Goal: Information Seeking & Learning: Learn about a topic

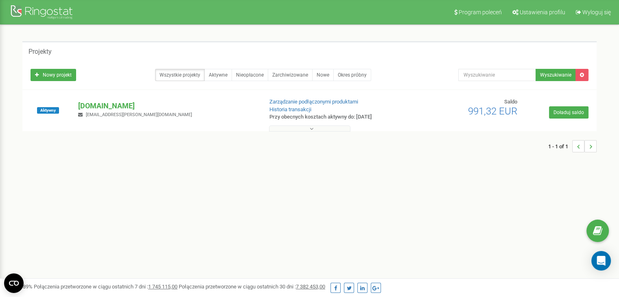
click at [287, 129] on button at bounding box center [309, 128] width 81 height 6
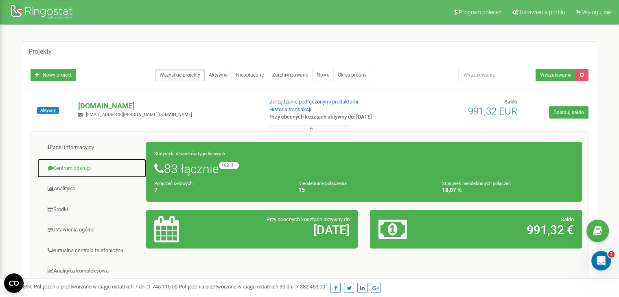
click at [75, 170] on link "Centrum obsługi" at bounding box center [92, 168] width 110 height 20
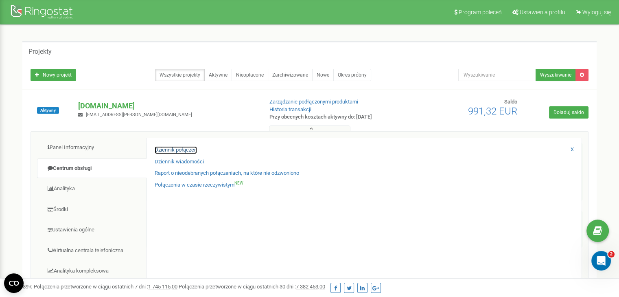
click at [163, 148] on link "Dziennik połączeń" at bounding box center [176, 150] width 42 height 8
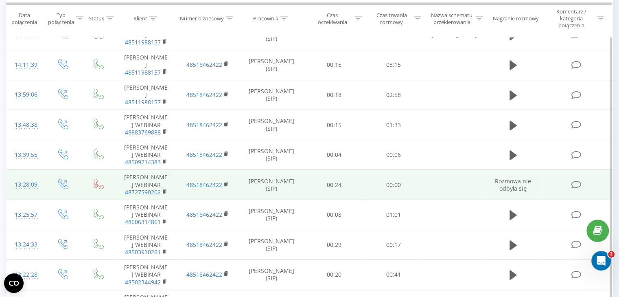
scroll to position [407, 0]
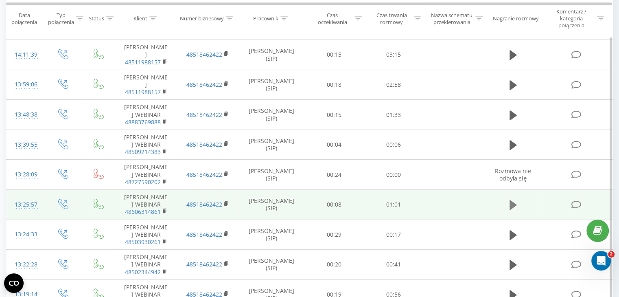
click at [512, 208] on icon at bounding box center [513, 204] width 7 height 11
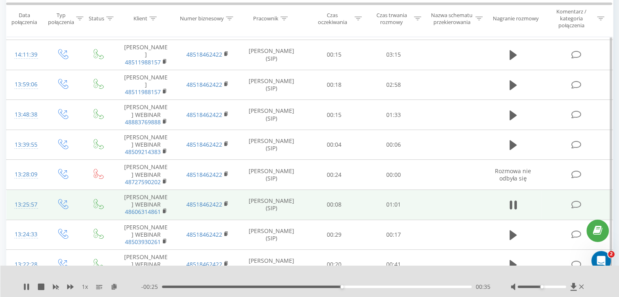
click at [437, 273] on div at bounding box center [304, 276] width 450 height 9
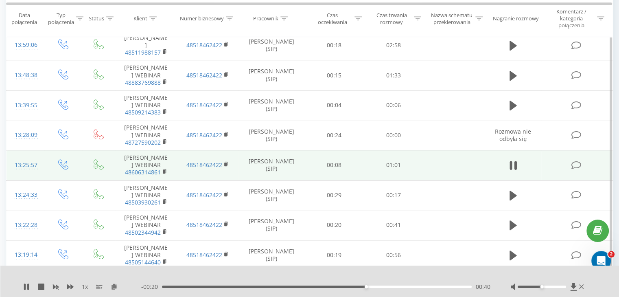
scroll to position [448, 0]
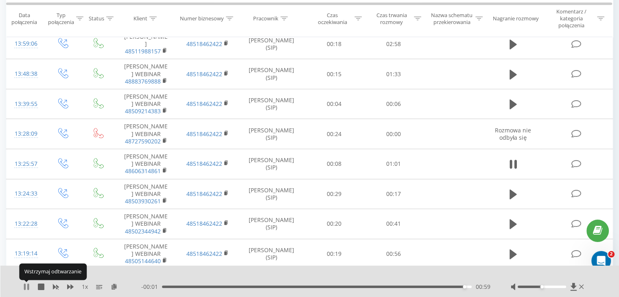
click at [26, 289] on icon at bounding box center [26, 286] width 7 height 7
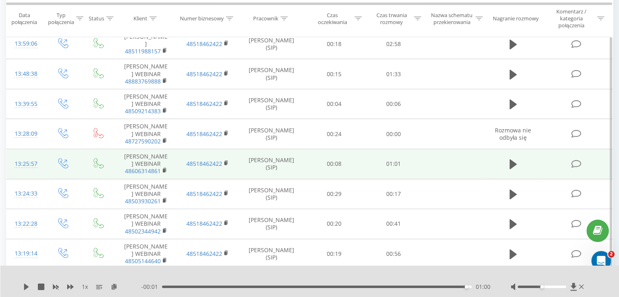
click at [577, 164] on icon at bounding box center [576, 164] width 10 height 9
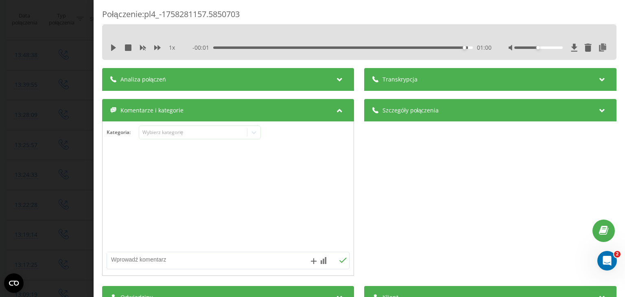
click at [146, 76] on span "Analiza połączeń" at bounding box center [144, 79] width 46 height 8
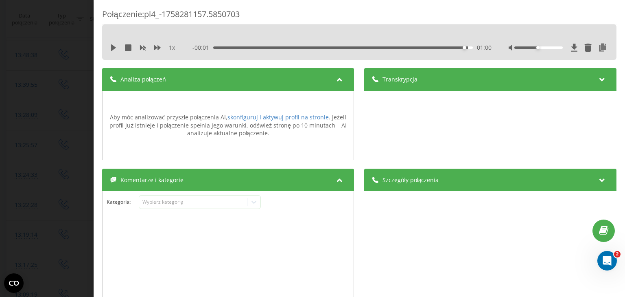
click at [146, 77] on span "Analiza połączeń" at bounding box center [144, 79] width 46 height 8
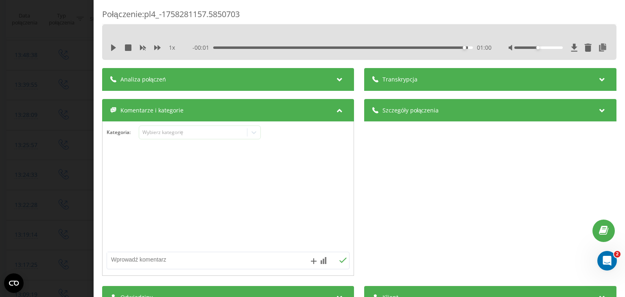
click at [388, 81] on span "Transkrypcja" at bounding box center [400, 79] width 35 height 8
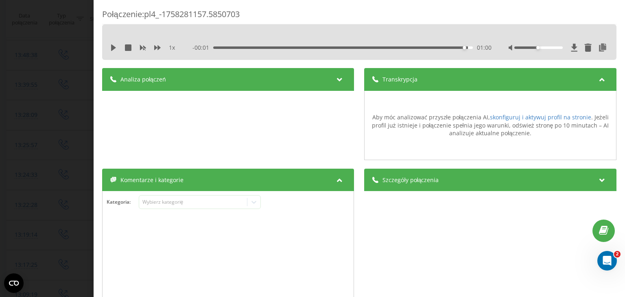
click at [388, 81] on span "Transkrypcja" at bounding box center [400, 79] width 35 height 8
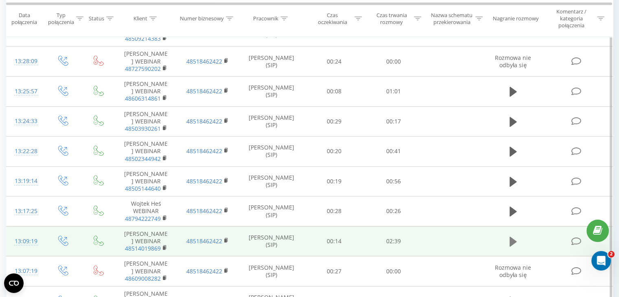
scroll to position [529, 0]
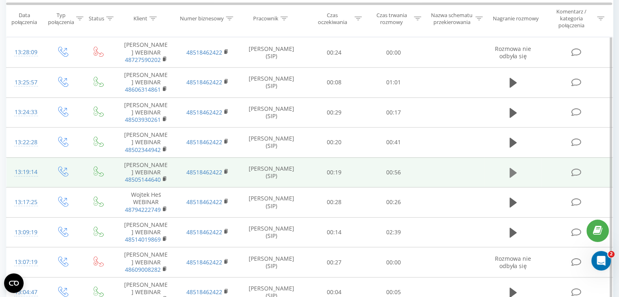
click at [513, 178] on icon at bounding box center [513, 173] width 7 height 10
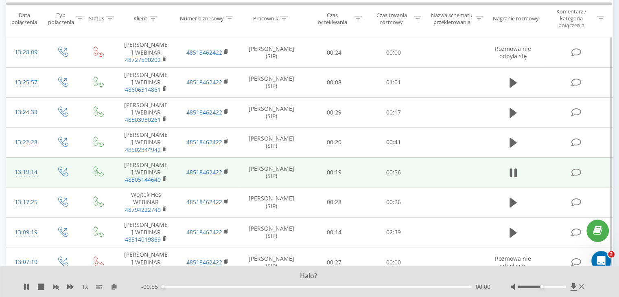
click at [189, 285] on div "- 00:55 00:00 00:00" at bounding box center [315, 287] width 349 height 8
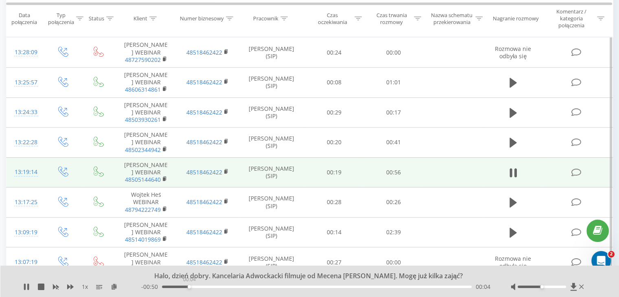
click at [189, 286] on div "00:04" at bounding box center [317, 286] width 310 height 2
click at [234, 285] on div "00:12" at bounding box center [317, 286] width 310 height 2
click at [336, 285] on div "00:15" at bounding box center [317, 286] width 310 height 2
click at [406, 286] on div "00:33" at bounding box center [317, 286] width 310 height 2
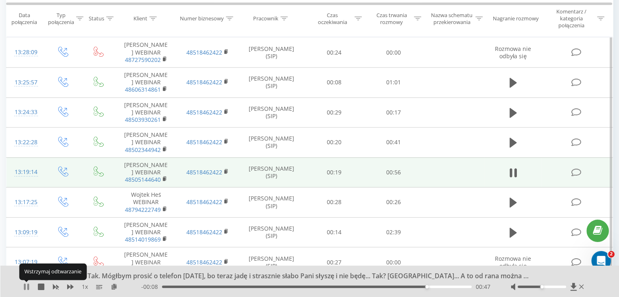
click at [27, 287] on icon at bounding box center [26, 286] width 7 height 7
